Goal: Task Accomplishment & Management: Manage account settings

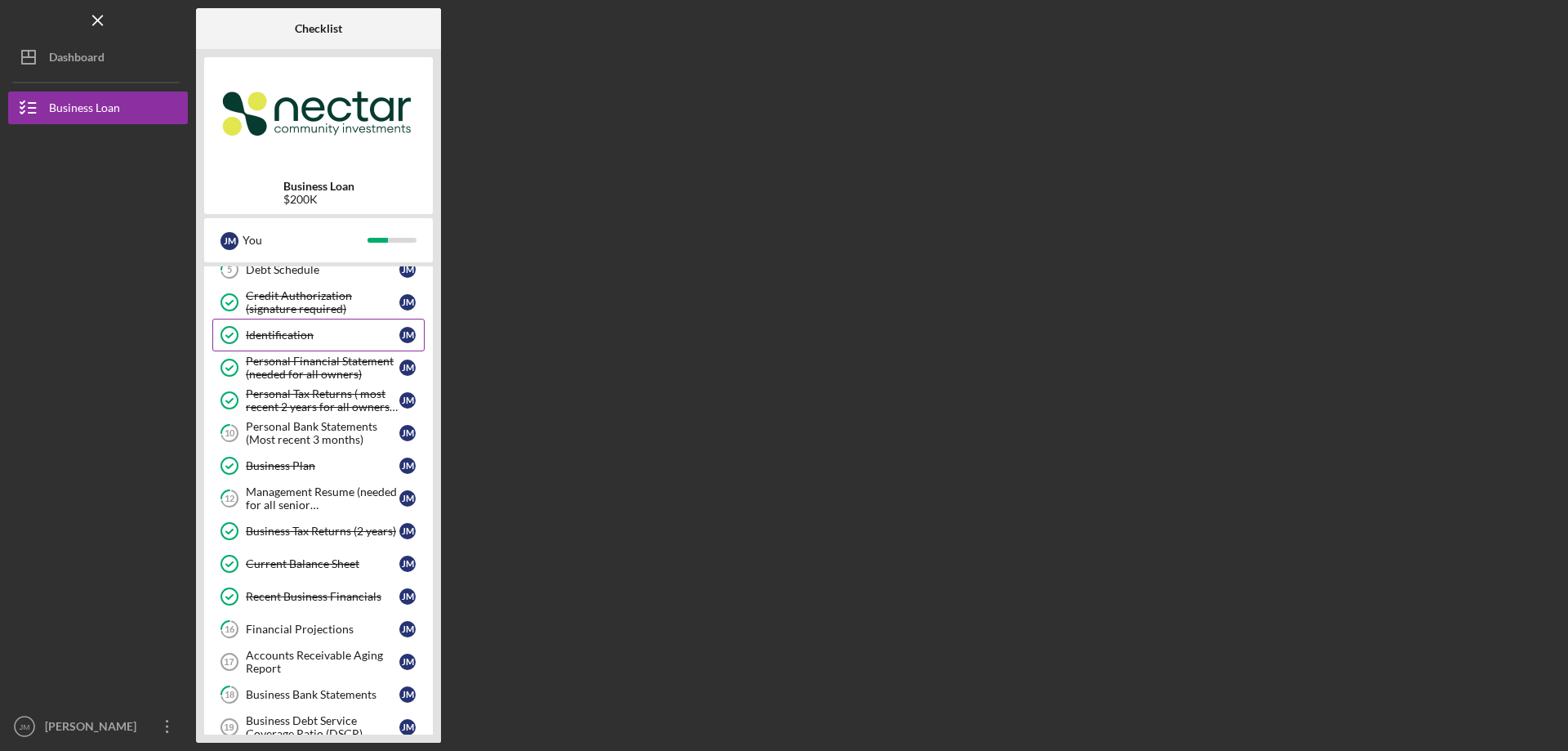
scroll to position [163, 0]
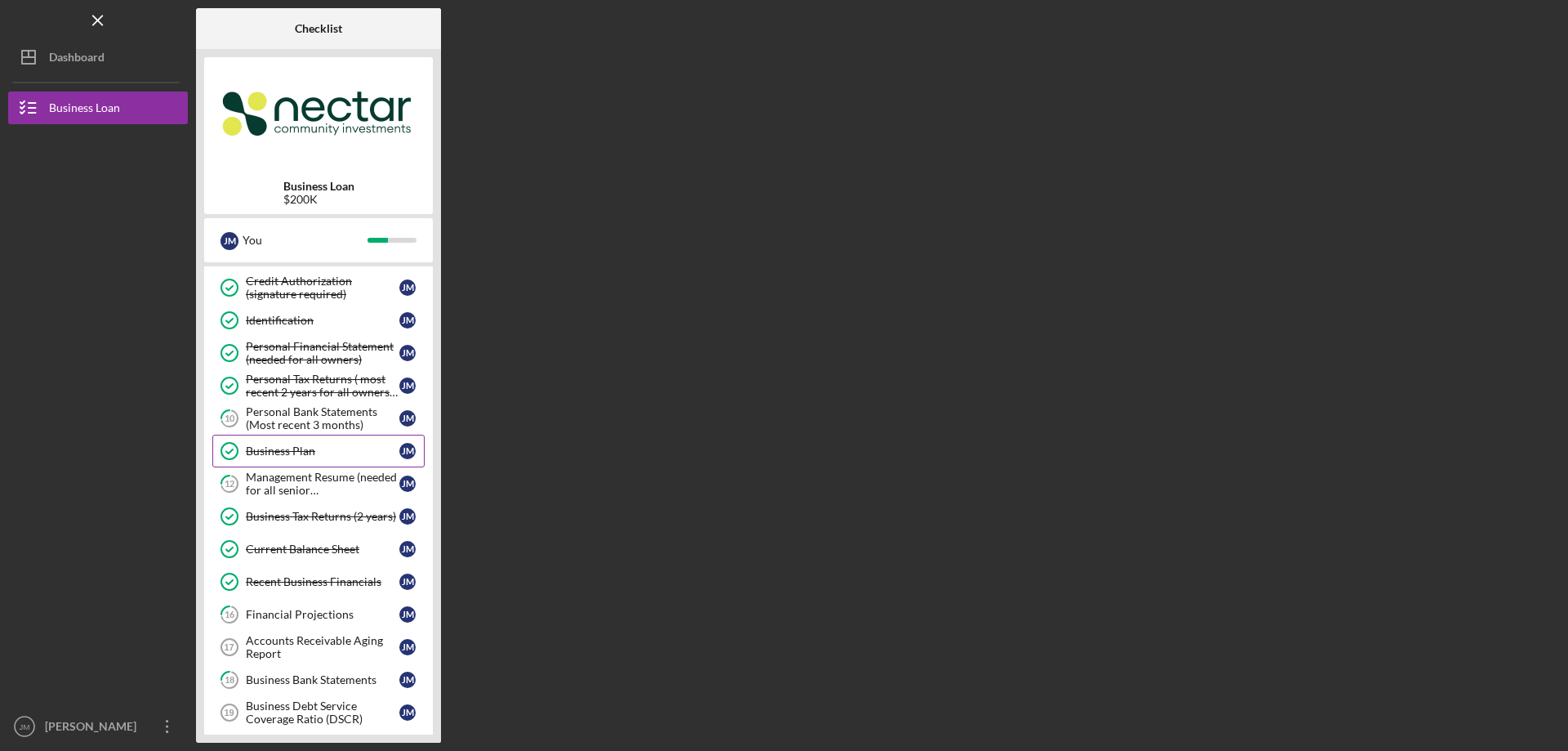
click at [298, 460] on link "Business Plan Business Plan [PERSON_NAME]" at bounding box center [317, 451] width 212 height 33
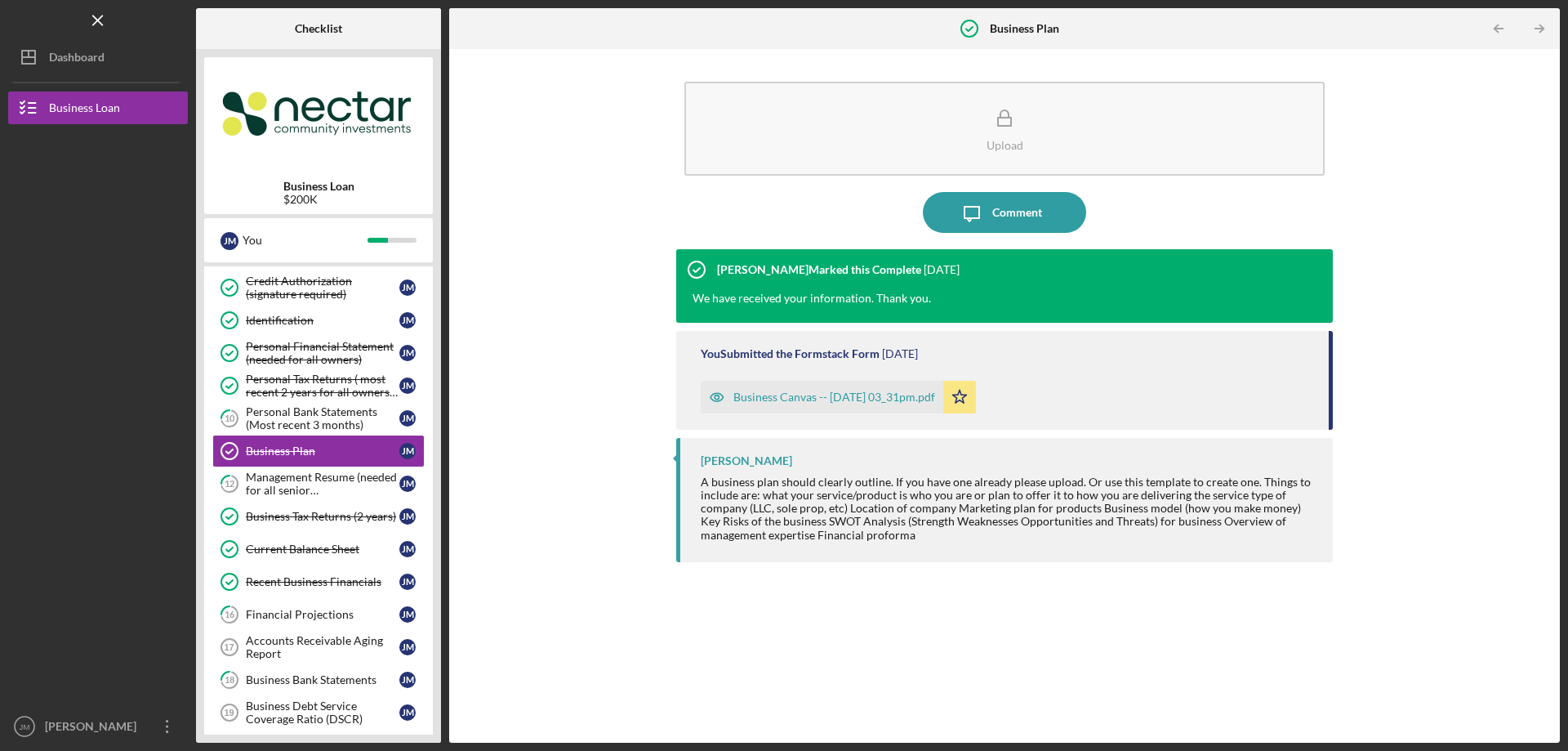
click at [814, 400] on div "Business Canvas -- [DATE] 03_31pm.pdf" at bounding box center [834, 397] width 201 height 13
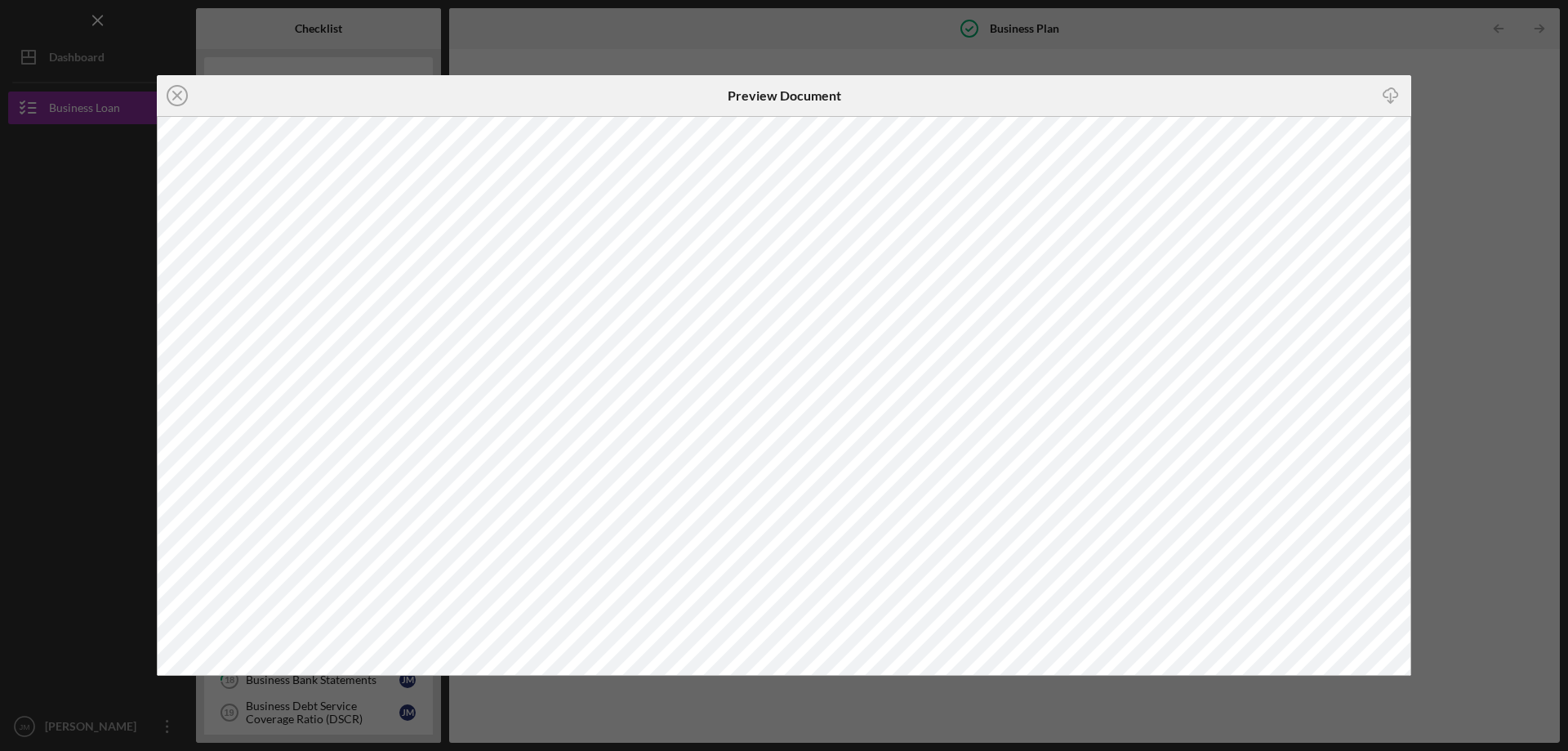
click at [1297, 47] on div "Icon/Close Preview Document Icon/Download" at bounding box center [784, 375] width 1568 height 751
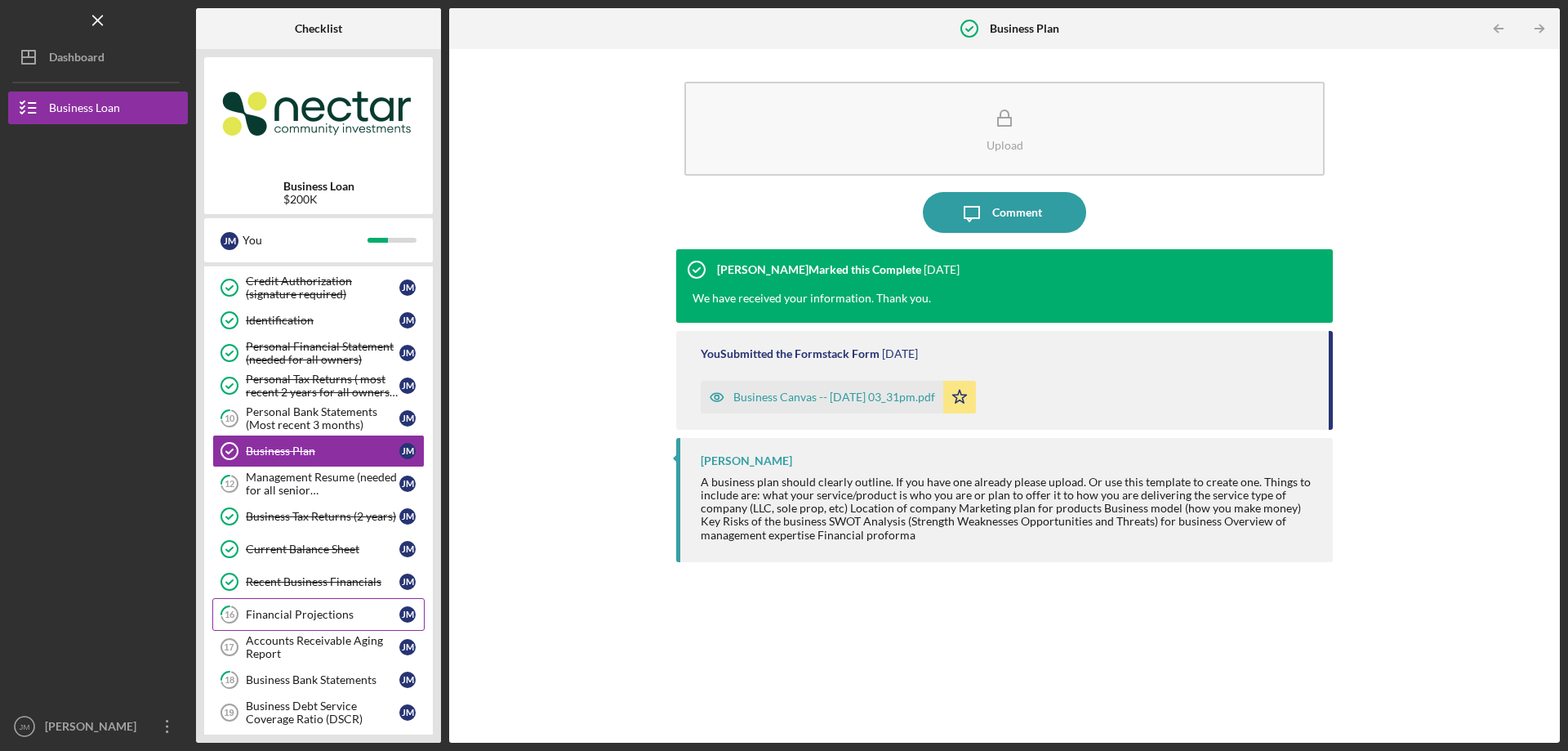
click at [302, 620] on div "Financial Projections" at bounding box center [322, 615] width 153 height 13
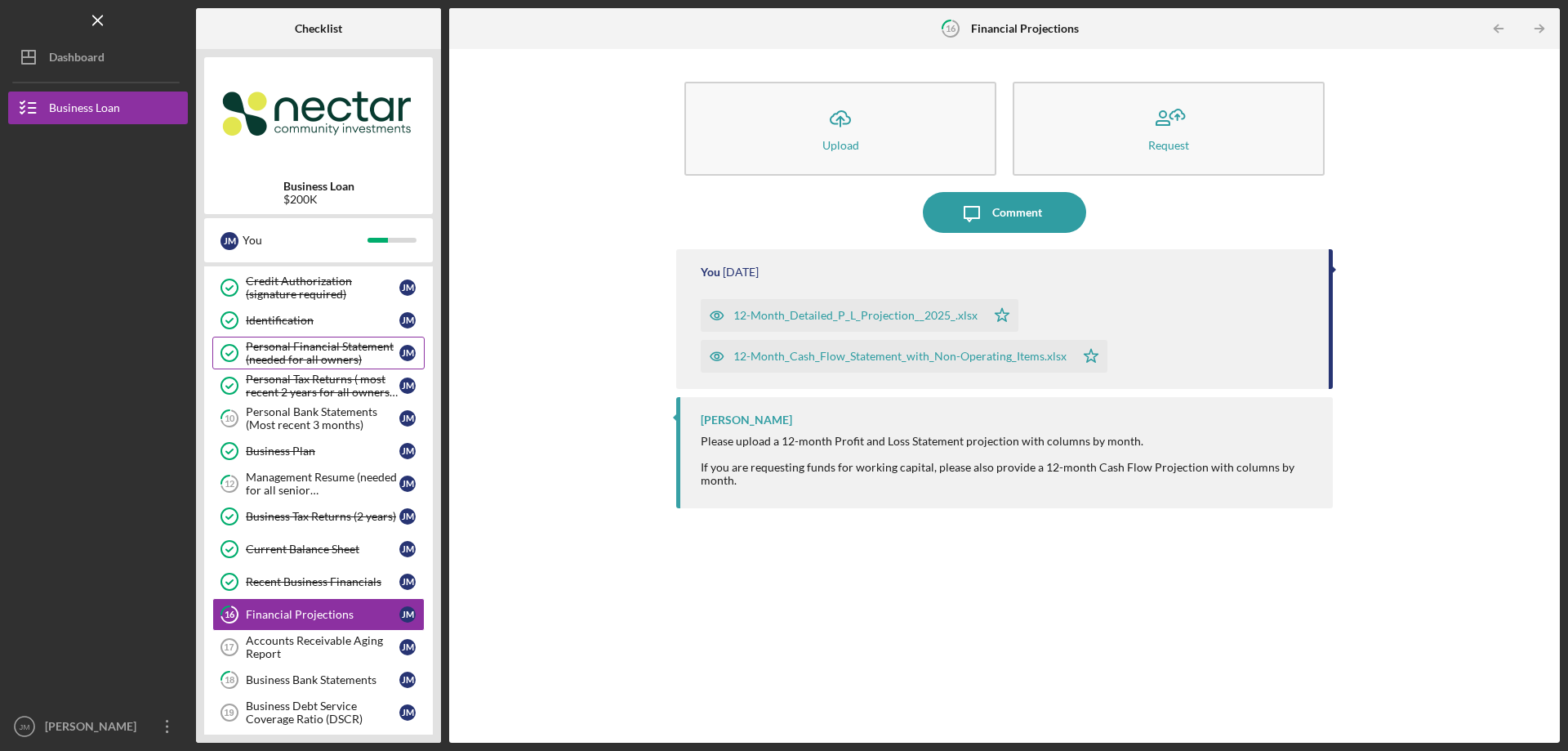
click at [284, 347] on div "Personal Financial Statement (needed for all owners)" at bounding box center [322, 352] width 153 height 26
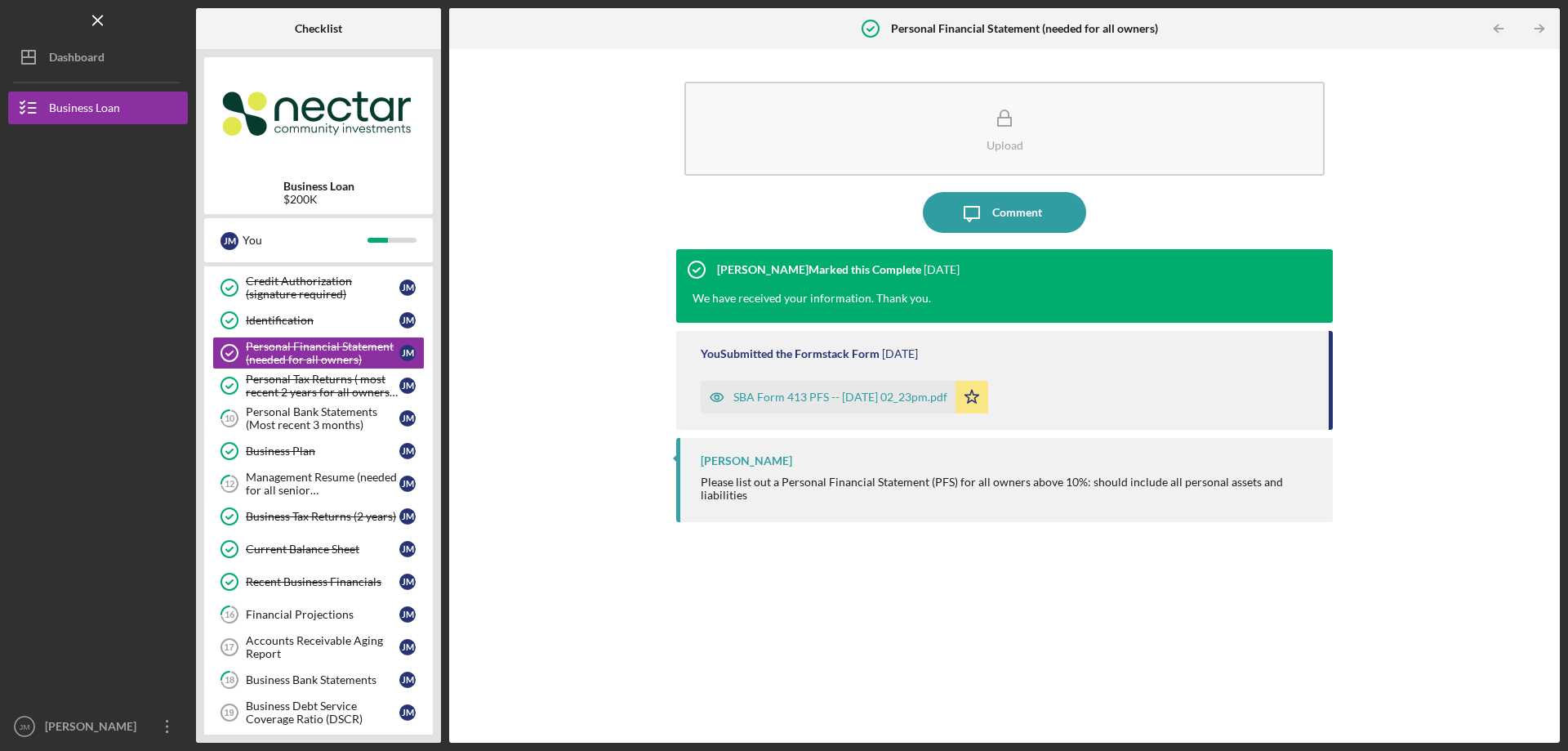
click at [784, 397] on div "SBA Form 413 PFS -- [DATE] 02_23pm.pdf" at bounding box center [840, 397] width 214 height 13
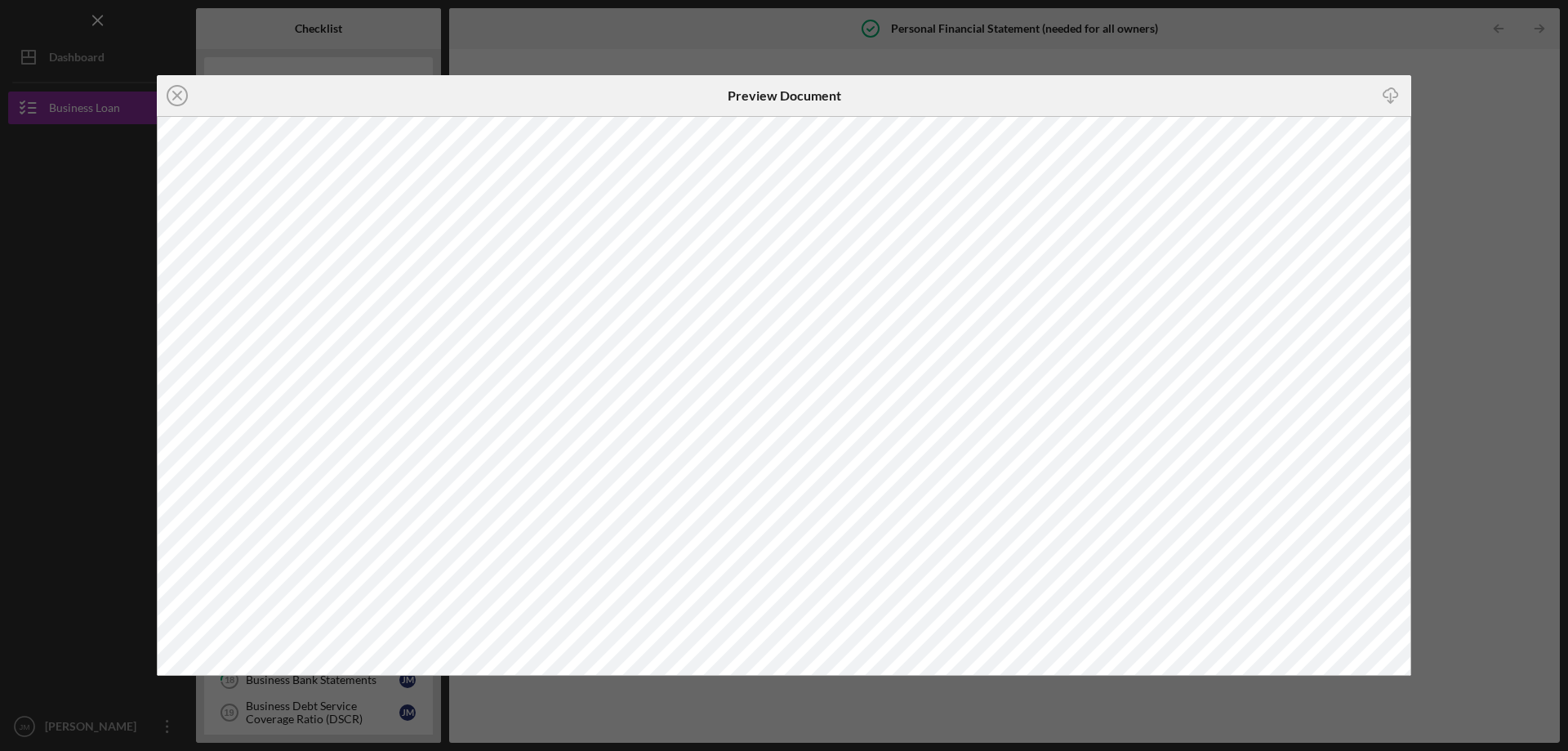
click at [1462, 82] on div "Icon/Close Preview Document Icon/Download" at bounding box center [784, 375] width 1568 height 751
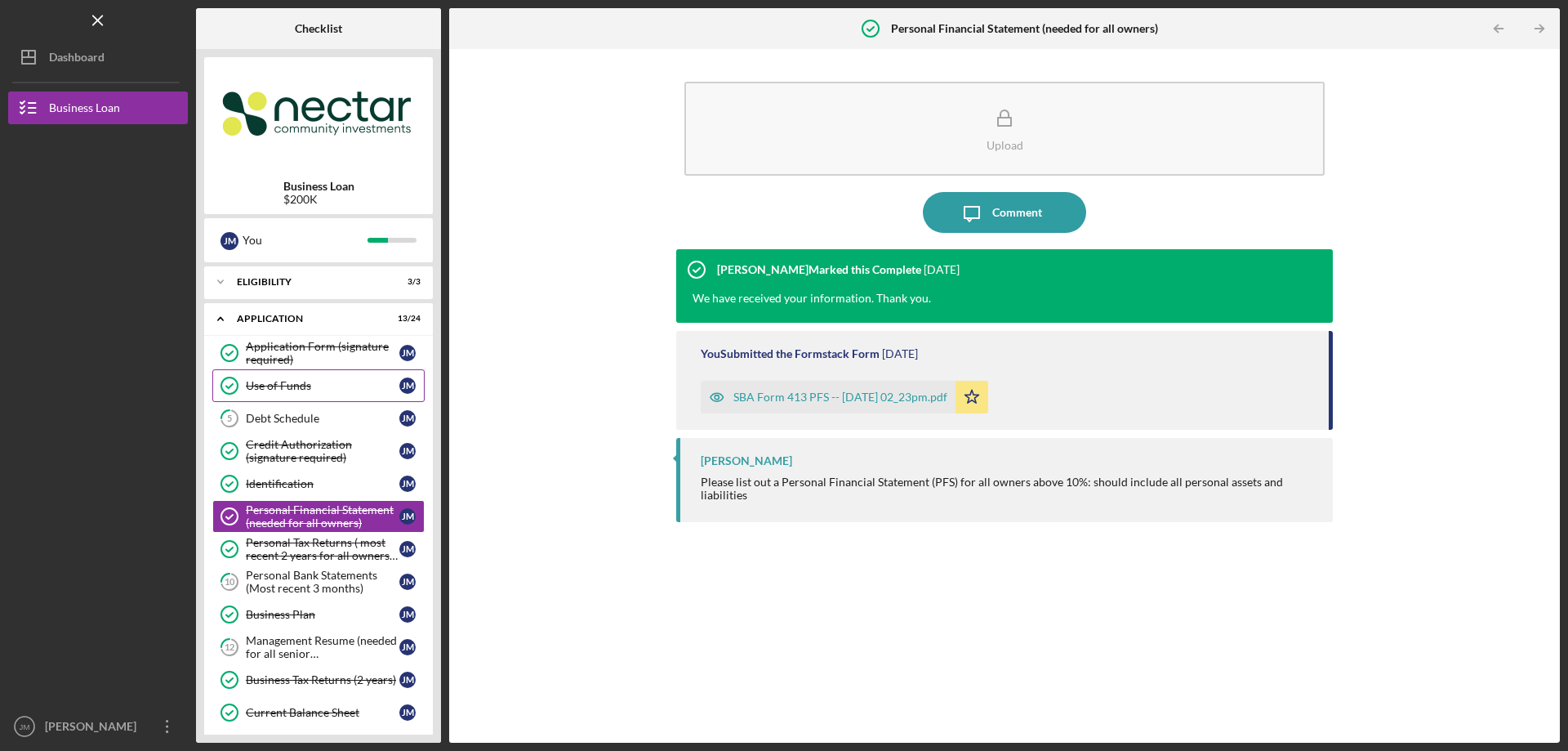
click at [311, 390] on div "Use of Funds" at bounding box center [322, 386] width 153 height 13
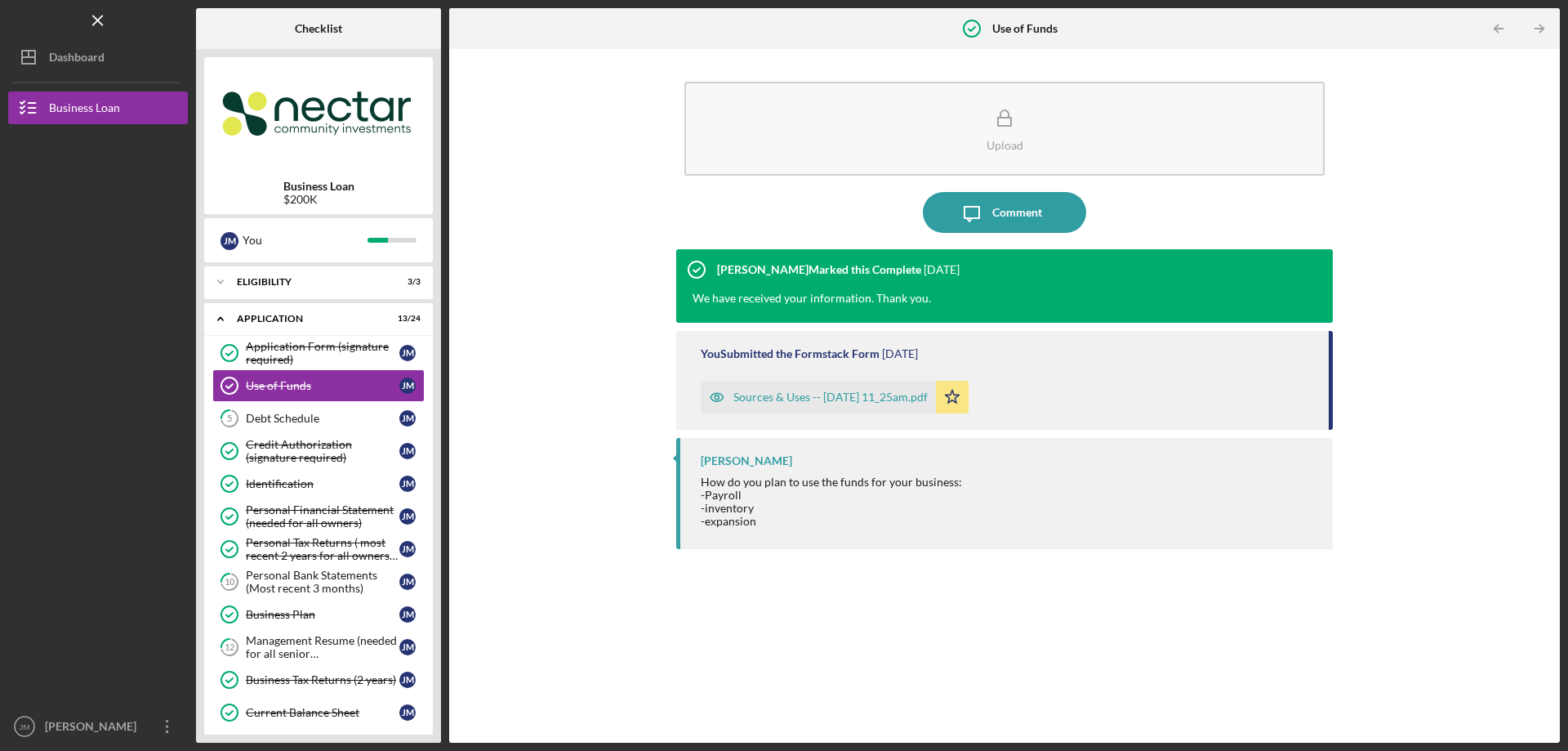
click at [763, 393] on div "Sources & Uses -- [DATE] 11_25am.pdf" at bounding box center [831, 397] width 195 height 13
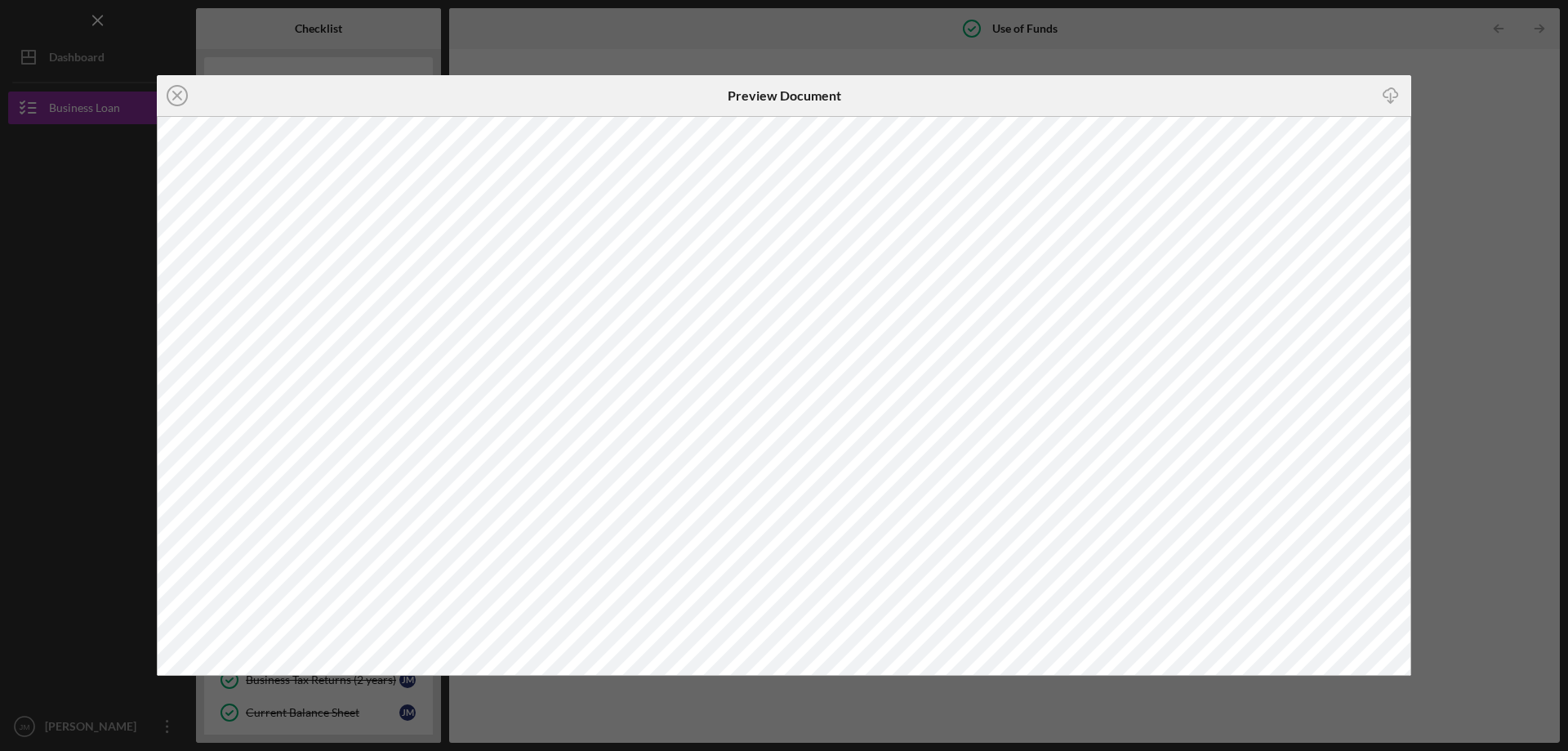
click at [1462, 110] on div "Icon/Close Preview Document Icon/Download" at bounding box center [784, 375] width 1568 height 751
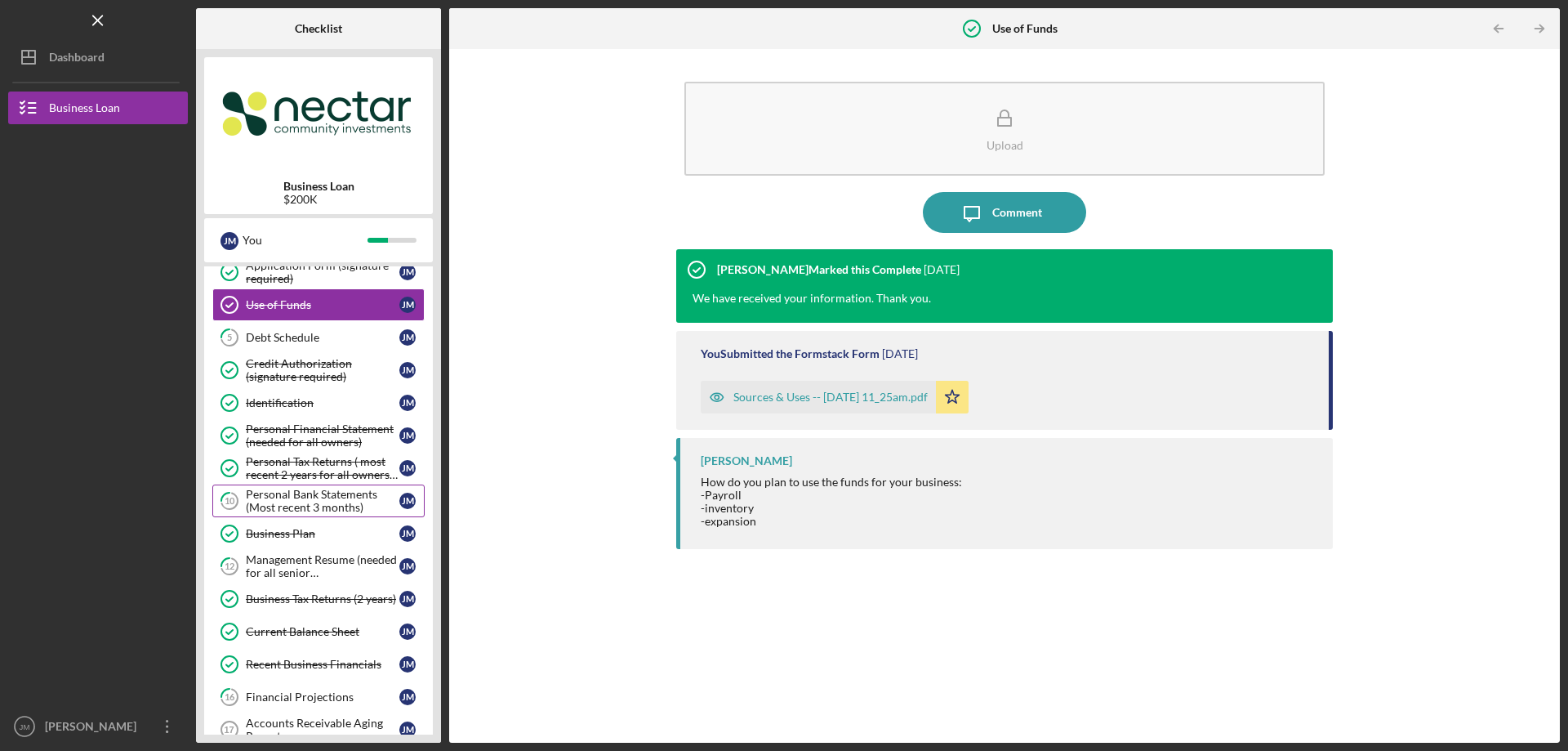
scroll to position [82, 0]
click at [316, 669] on div "Recent Business Financials" at bounding box center [322, 664] width 153 height 13
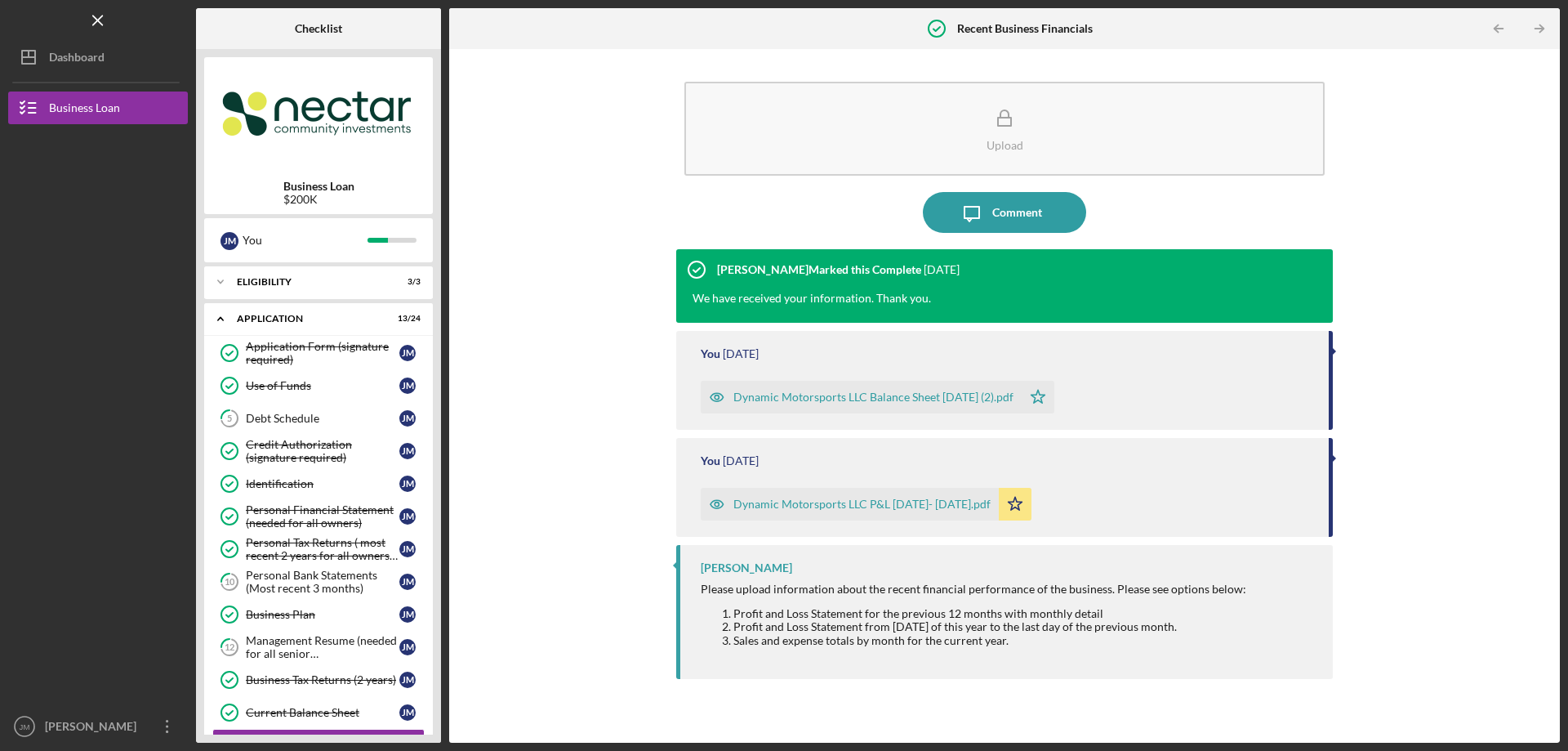
click at [872, 399] on div "Dynamic Motorsports LLC Balance Sheet [DATE] (2).pdf" at bounding box center [874, 397] width 280 height 13
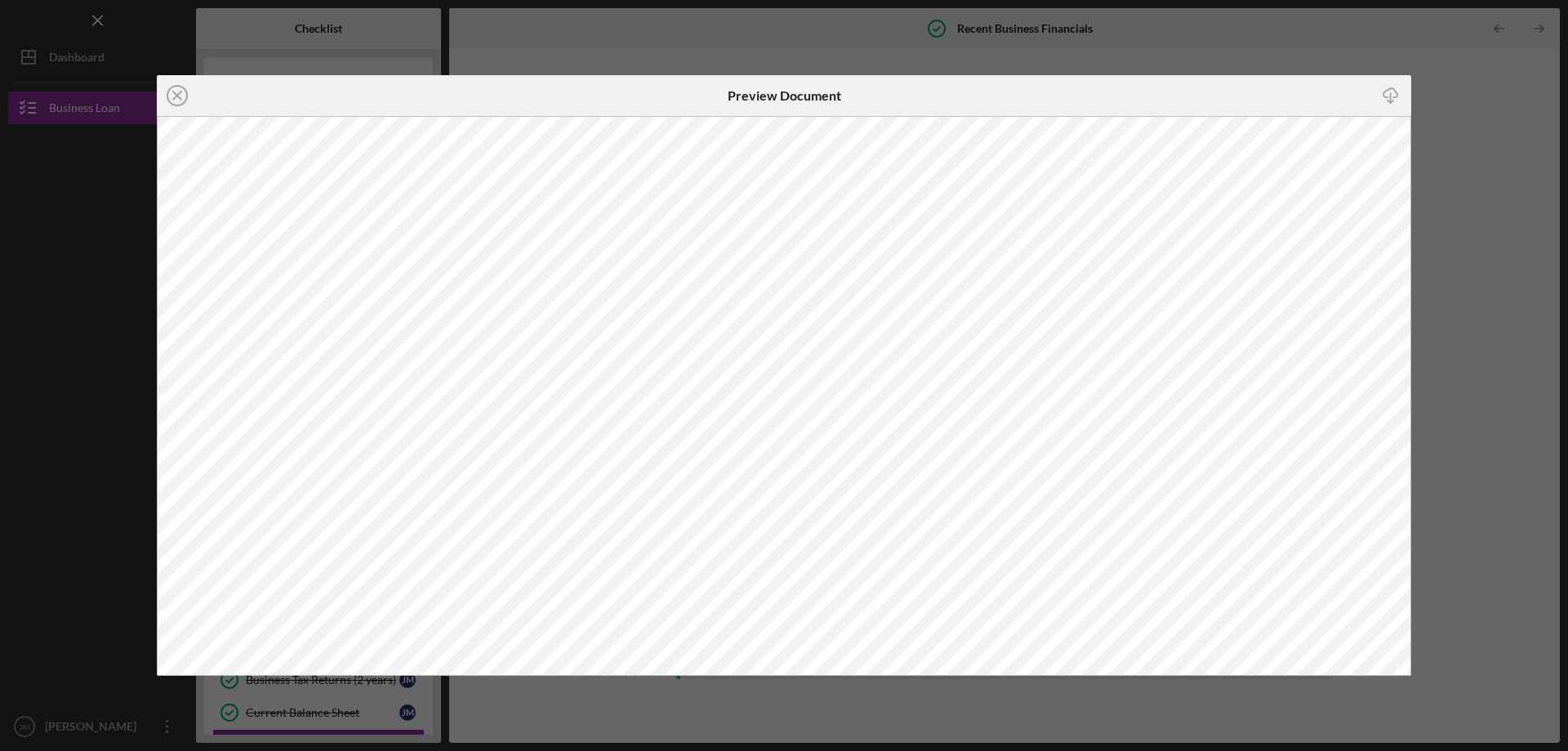
click at [1456, 63] on div "Icon/Close Preview Document Icon/Download" at bounding box center [784, 375] width 1568 height 751
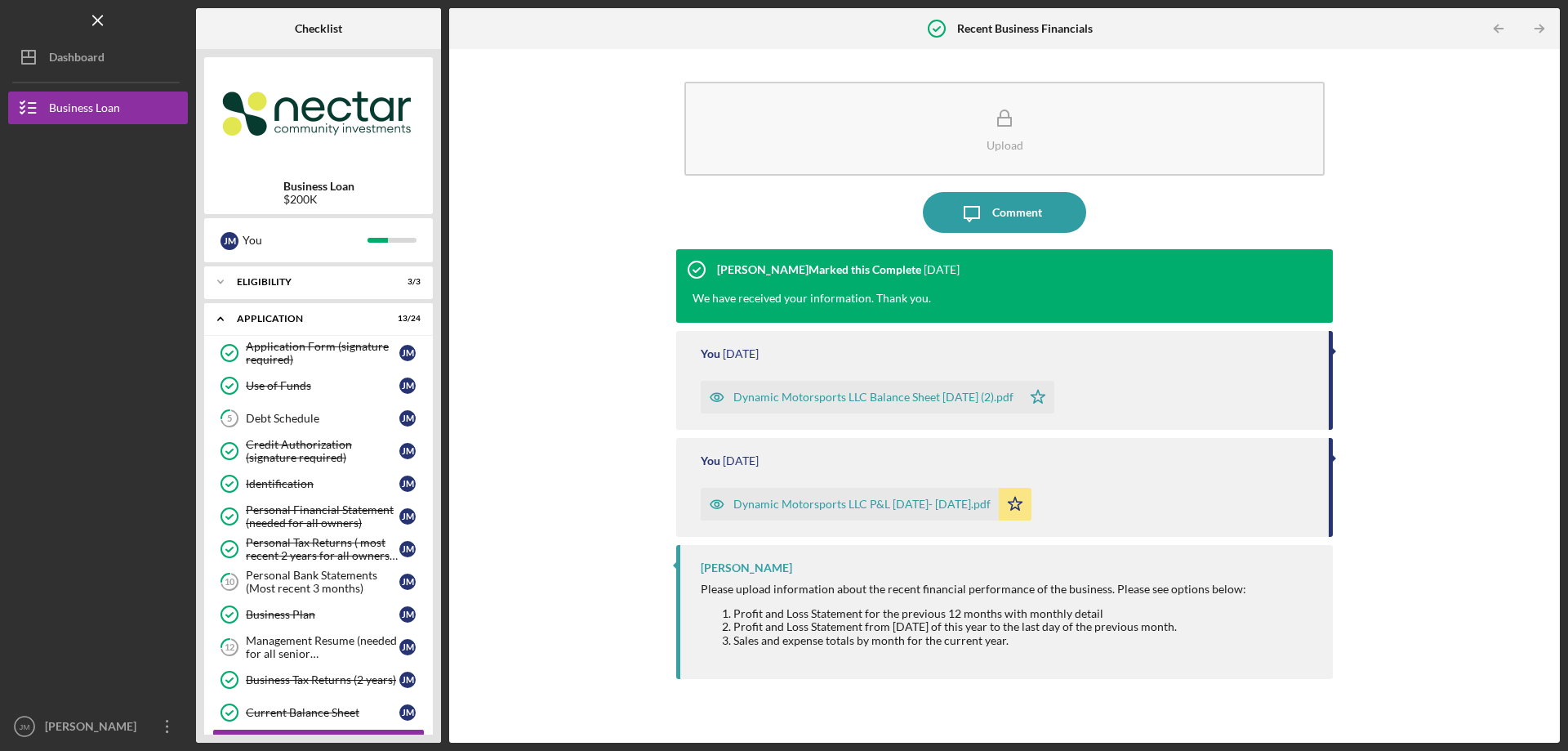
click at [761, 508] on div "Dynamic Motorsports LLC P&L [DATE]- [DATE].pdf" at bounding box center [862, 505] width 257 height 13
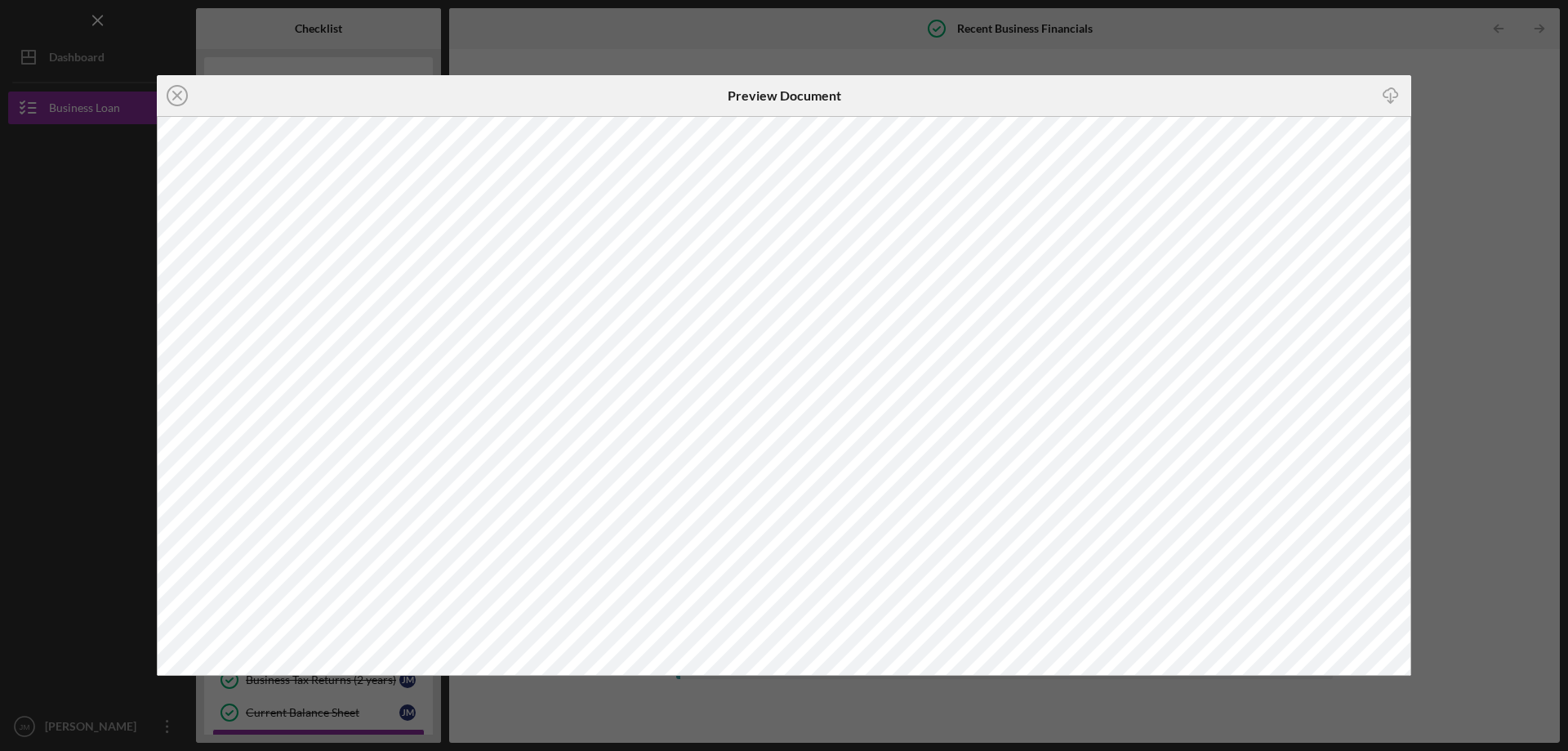
click at [1484, 175] on div "Icon/Close Preview Document Icon/Download" at bounding box center [784, 375] width 1568 height 751
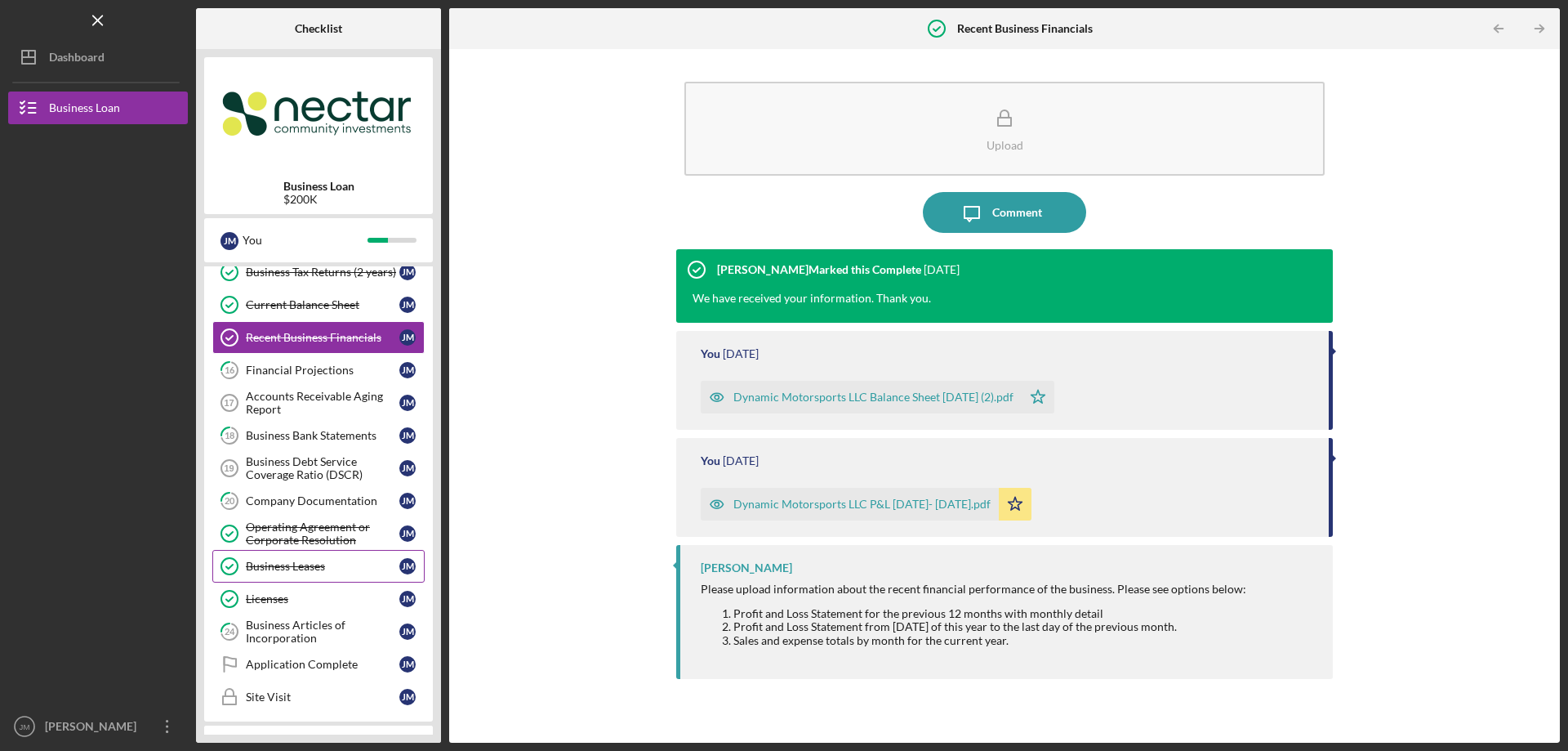
scroll to position [409, 0]
click at [301, 372] on div "Financial Projections" at bounding box center [322, 369] width 153 height 13
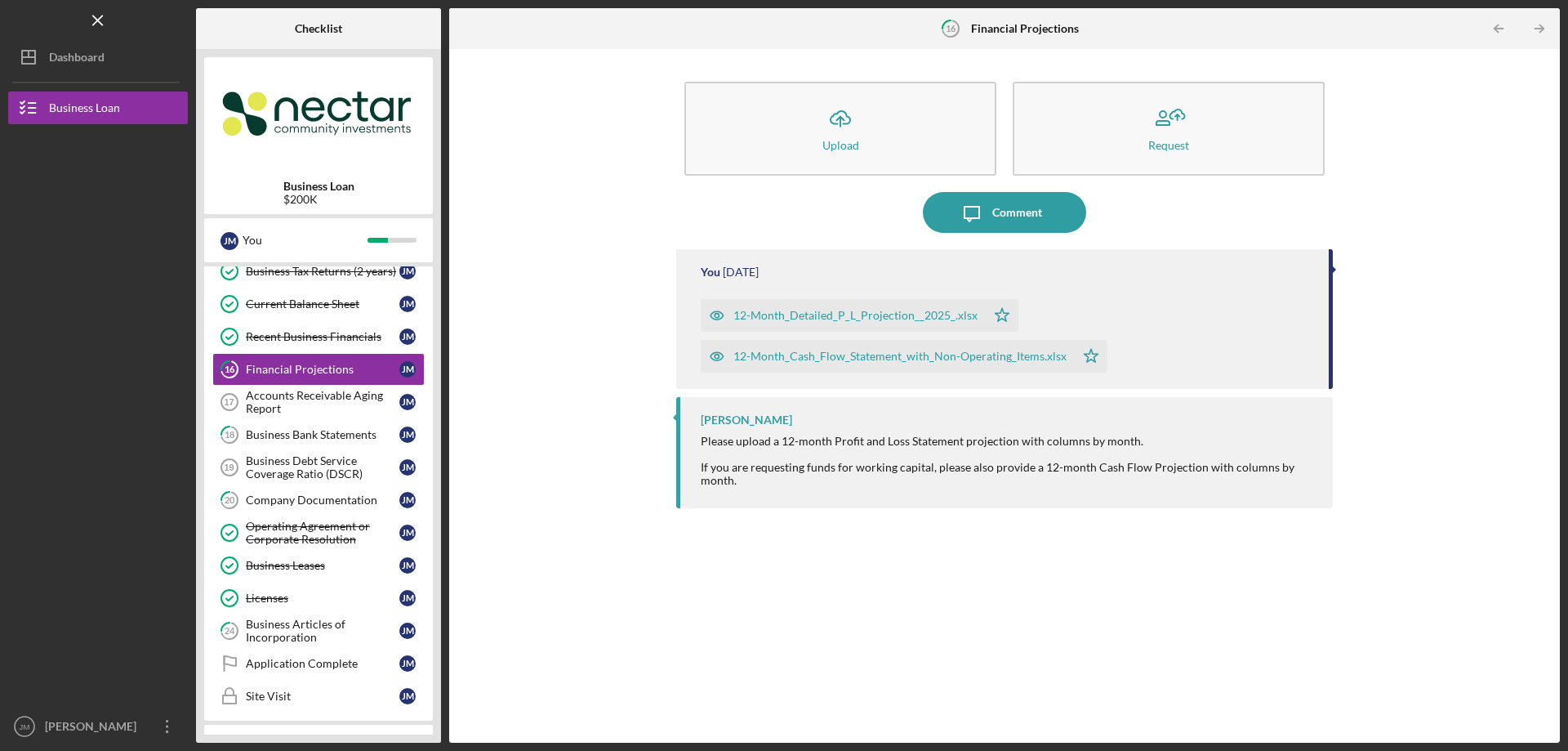
click at [795, 318] on div "12-Month_Detailed_P_L_Projection__2025_.xlsx" at bounding box center [855, 316] width 245 height 13
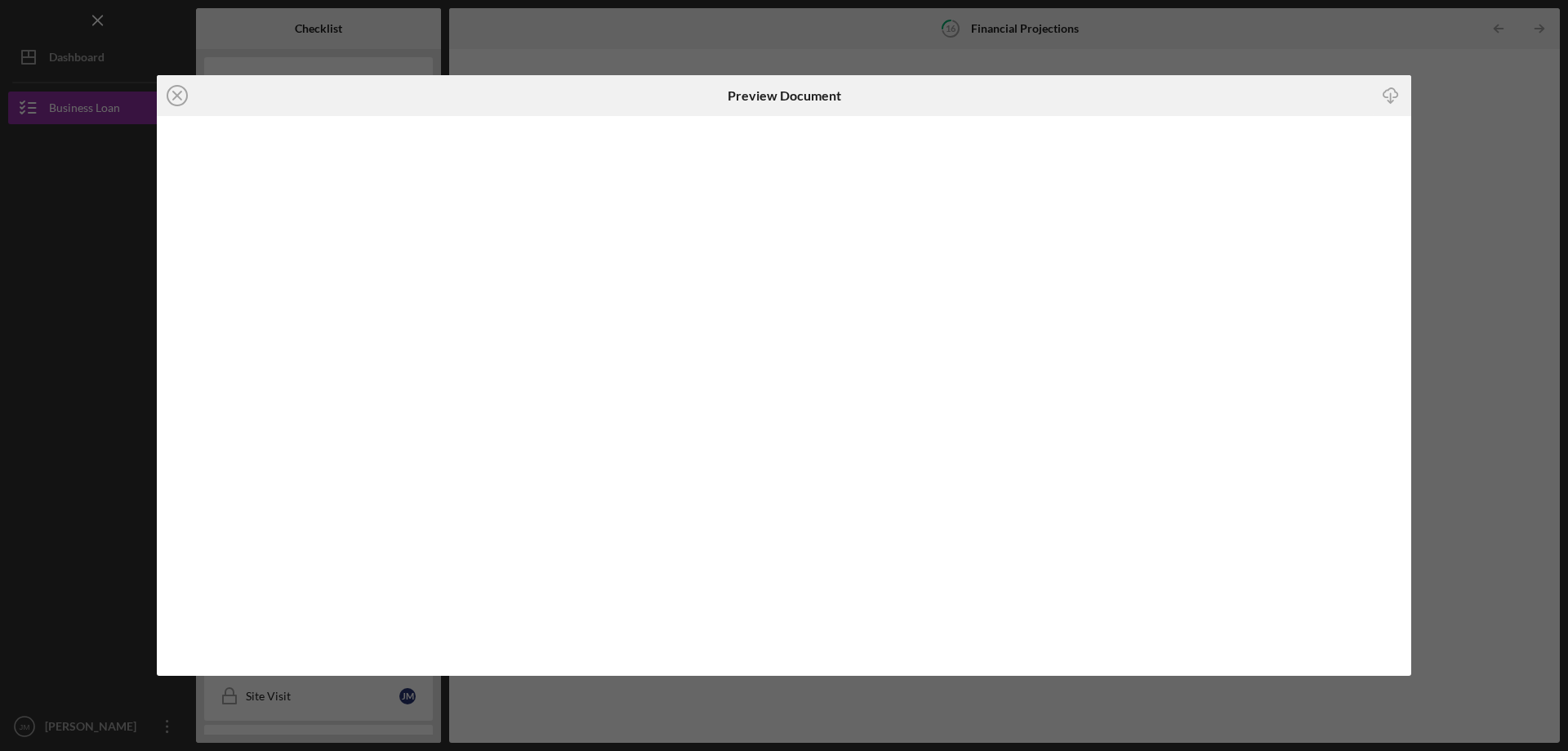
click at [1434, 88] on div "Icon/Close Preview Document Icon/Download" at bounding box center [784, 375] width 1568 height 751
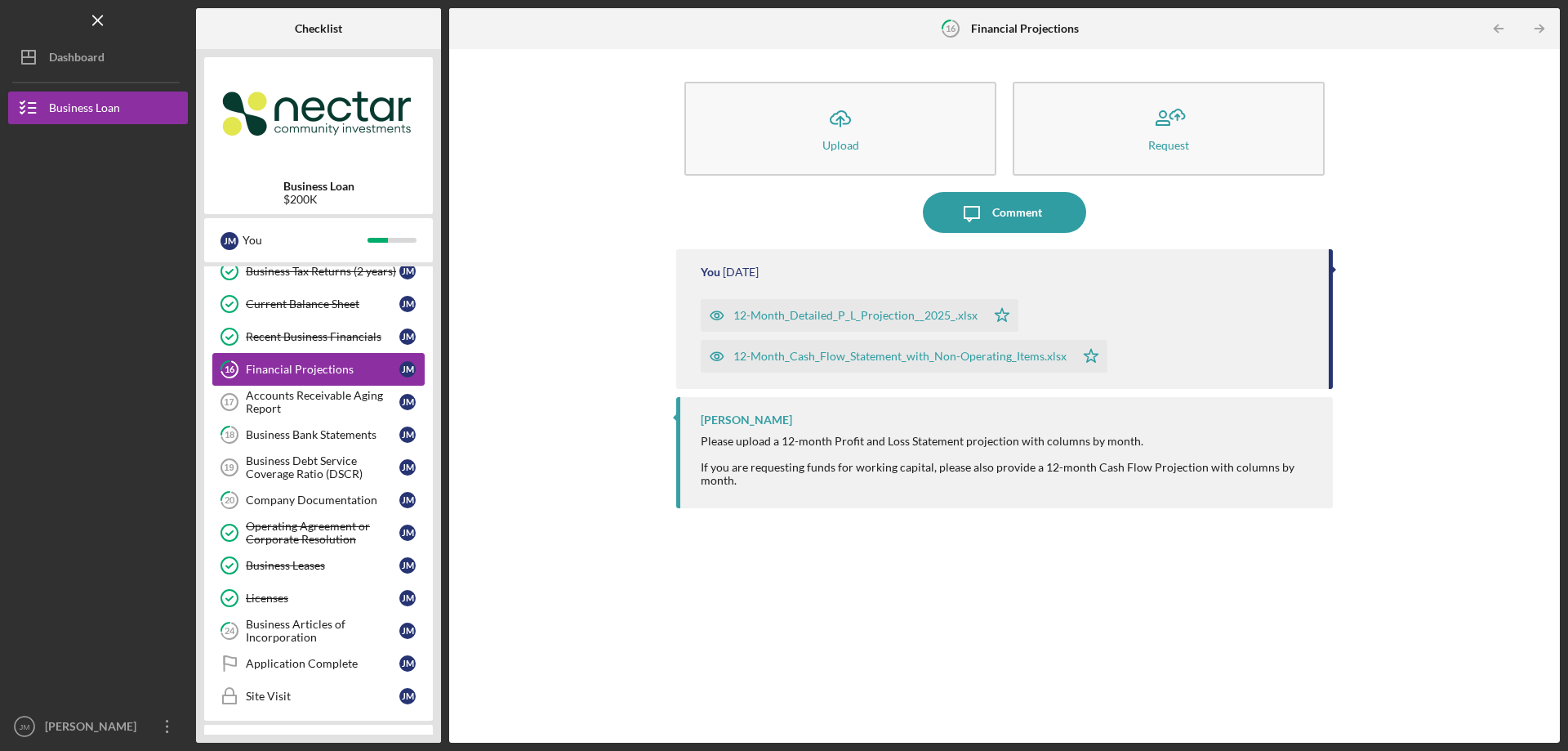
click at [292, 373] on div "Financial Projections" at bounding box center [322, 369] width 153 height 13
click at [799, 355] on div "12-Month_Cash_Flow_Statement_with_Non-Operating_Items.xlsx" at bounding box center [900, 357] width 333 height 13
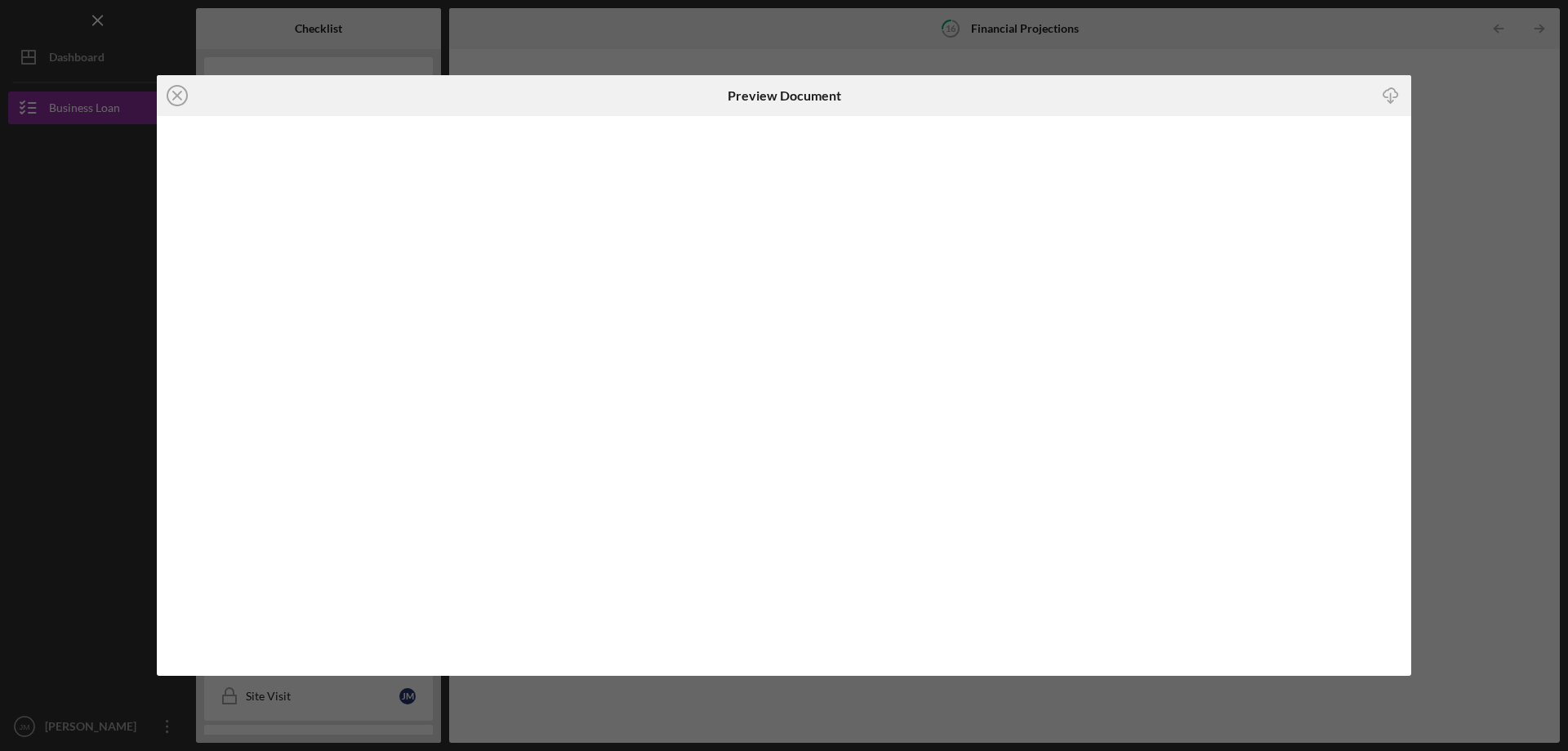
click at [1477, 183] on div "Icon/Close Preview Document Icon/Download" at bounding box center [784, 375] width 1568 height 751
